Goal: Information Seeking & Learning: Check status

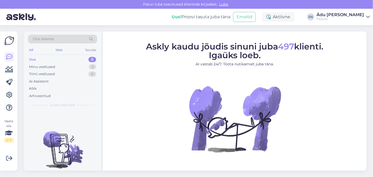
click at [14, 16] on img at bounding box center [21, 17] width 30 height 16
click at [10, 41] on img at bounding box center [9, 41] width 10 height 10
click at [10, 84] on icon at bounding box center [9, 82] width 6 height 6
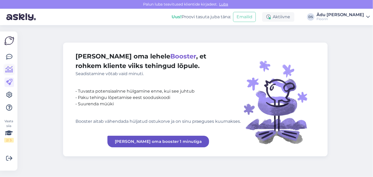
click at [8, 66] on icon at bounding box center [10, 69] width 8 height 6
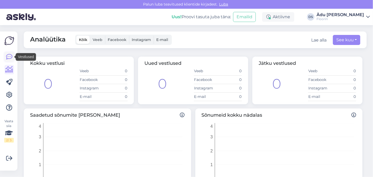
click at [11, 57] on icon at bounding box center [9, 57] width 6 height 6
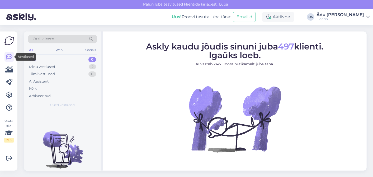
click at [11, 49] on div "Vaata siia 2 / 3" at bounding box center [9, 101] width 10 height 131
click at [11, 42] on img at bounding box center [9, 41] width 10 height 10
click at [10, 69] on icon at bounding box center [10, 69] width 8 height 6
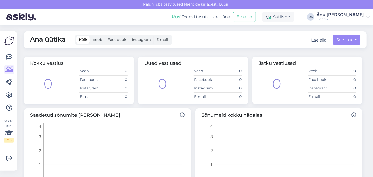
click at [96, 41] on span "Veeb" at bounding box center [98, 39] width 10 height 5
click at [90, 36] on input "Veeb" at bounding box center [90, 36] width 0 height 0
click at [85, 39] on span "Kõik" at bounding box center [83, 39] width 8 height 5
click at [76, 36] on input "Kõik" at bounding box center [76, 36] width 0 height 0
click at [351, 41] on button "See kuu" at bounding box center [346, 40] width 27 height 10
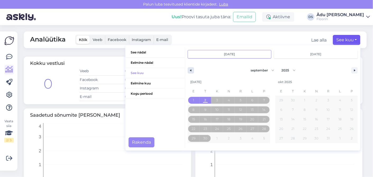
click at [188, 69] on button "button" at bounding box center [191, 70] width 6 height 6
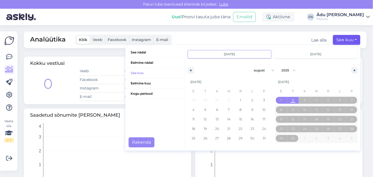
click at [189, 91] on span "E" at bounding box center [194, 91] width 12 height 8
click at [192, 82] on div "[DATE]" at bounding box center [229, 82] width 82 height 10
click at [193, 102] on div "28 29 30 31 1 2 3 4 5 6 7 8 9 10 11 12 13 14 15 16 17 18 19 20 21 22 23 24 25 2…" at bounding box center [229, 119] width 82 height 48
click at [189, 100] on div "28 29 30 31 1 2 3 4 5 6 7 8 9 10 11 12 13 14 15 16 17 18 19 20 21 22 23 24 25 2…" at bounding box center [229, 119] width 82 height 48
click at [189, 70] on icon "button" at bounding box center [190, 70] width 3 height 2
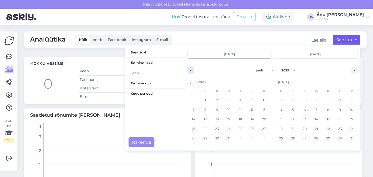
click at [189, 70] on icon "button" at bounding box center [190, 70] width 3 height 2
select select "5"
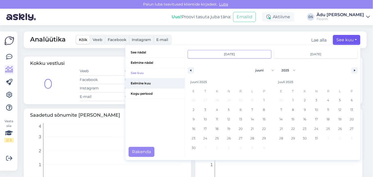
click at [127, 84] on span "Eelmine kuu" at bounding box center [155, 83] width 59 height 10
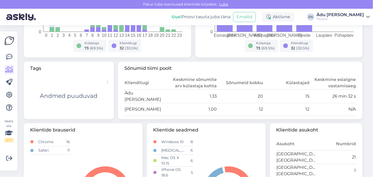
scroll to position [220, 0]
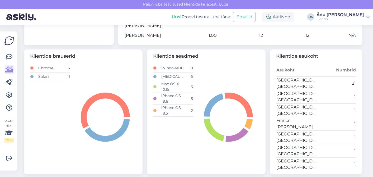
click at [12, 37] on img at bounding box center [9, 41] width 10 height 10
click at [11, 44] on img at bounding box center [9, 41] width 10 height 10
click at [8, 57] on icon at bounding box center [9, 57] width 6 height 6
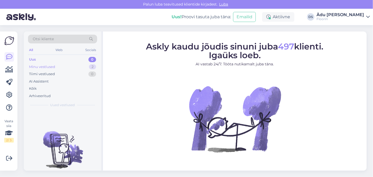
click at [44, 67] on div "Minu vestlused" at bounding box center [42, 66] width 26 height 5
